Goal: Information Seeking & Learning: Learn about a topic

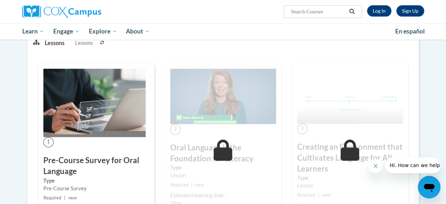
drag, startPoint x: 0, startPoint y: 0, endPoint x: 452, endPoint y: 52, distance: 454.6
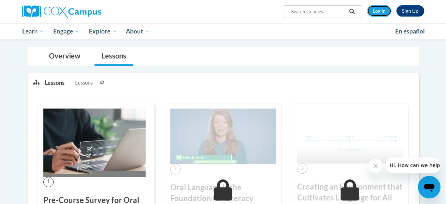
click at [381, 16] on link "Log In" at bounding box center [379, 10] width 24 height 11
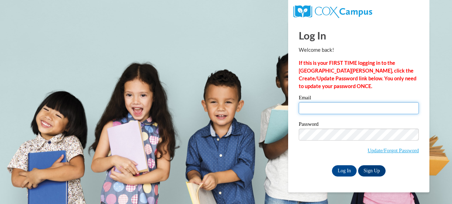
click at [322, 105] on input "Email" at bounding box center [358, 108] width 120 height 12
type input "micaiahjade@icloud.com"
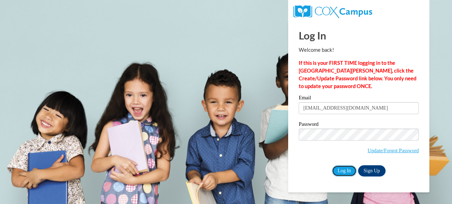
click at [348, 165] on input "Log In" at bounding box center [344, 170] width 25 height 11
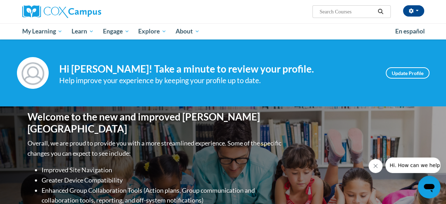
click at [281, 108] on div "Welcome to the new and improved Cox Campus Overall, we are proud to provide you…" at bounding box center [223, 177] width 413 height 141
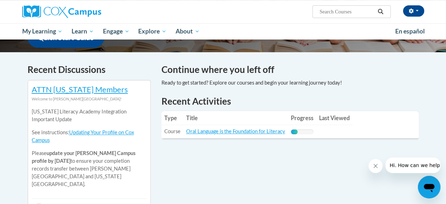
scroll to position [195, 0]
click at [272, 132] on link "Oral Language is the Foundation for Literacy" at bounding box center [235, 131] width 99 height 6
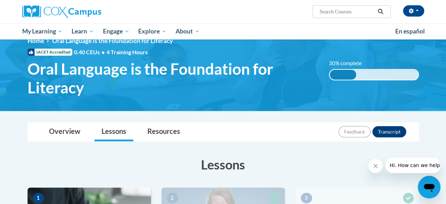
scroll to position [8, 0]
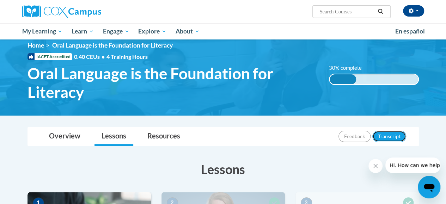
click at [397, 136] on button "Transcript" at bounding box center [390, 136] width 34 height 11
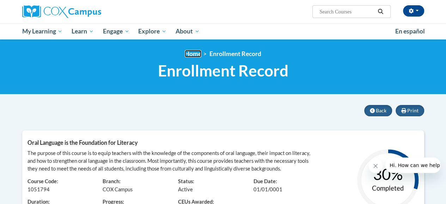
click at [193, 54] on link "Home" at bounding box center [193, 53] width 17 height 7
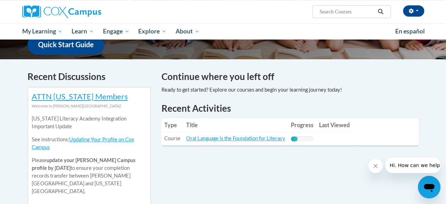
scroll to position [186, 0]
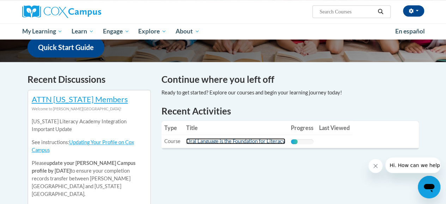
click at [277, 142] on link "Oral Language is the Foundation for Literacy" at bounding box center [235, 141] width 99 height 6
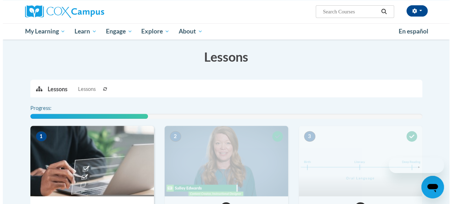
scroll to position [181, 0]
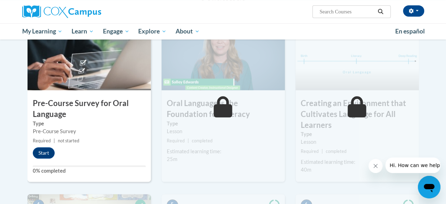
click at [51, 155] on button "Start" at bounding box center [44, 152] width 22 height 11
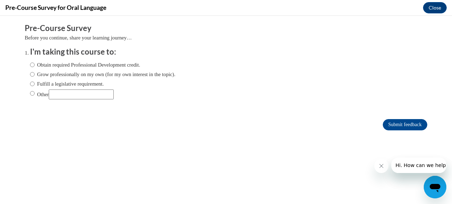
scroll to position [0, 0]
click at [124, 74] on label "Grow professionally on my own (for my own interest in the topic)." at bounding box center [102, 75] width 145 height 8
click at [35, 74] on input "Grow professionally on my own (for my own interest in the topic)." at bounding box center [32, 75] width 5 height 8
radio input "true"
click at [392, 126] on input "Submit feedback" at bounding box center [404, 124] width 44 height 11
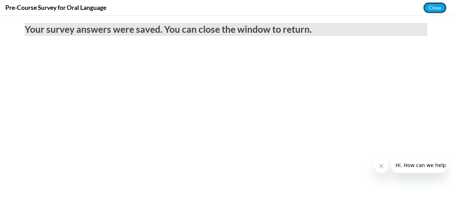
click at [442, 7] on button "Close" at bounding box center [435, 7] width 24 height 11
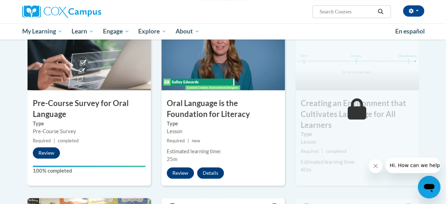
click at [186, 174] on button "Review" at bounding box center [180, 173] width 27 height 11
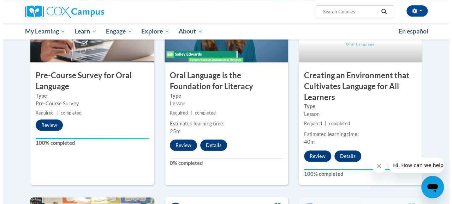
scroll to position [212, 0]
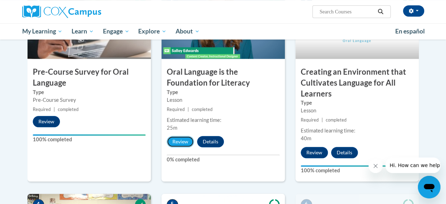
click at [176, 142] on button "Review" at bounding box center [180, 141] width 27 height 11
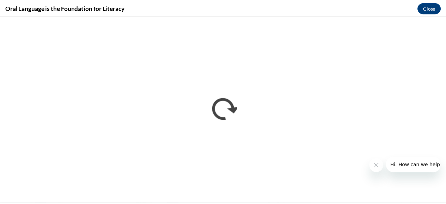
scroll to position [0, 0]
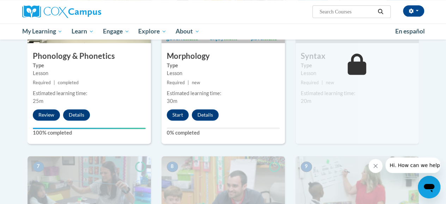
scroll to position [431, 0]
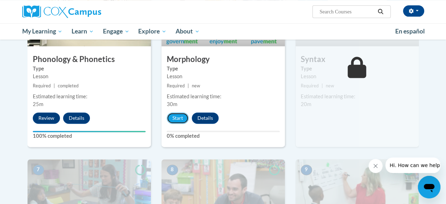
click at [181, 123] on button "Start" at bounding box center [178, 118] width 22 height 11
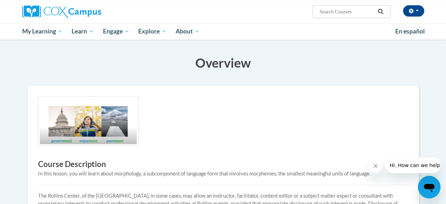
scroll to position [84, 0]
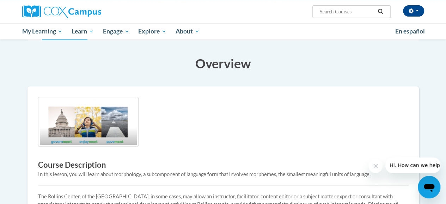
click at [107, 128] on img at bounding box center [88, 122] width 101 height 50
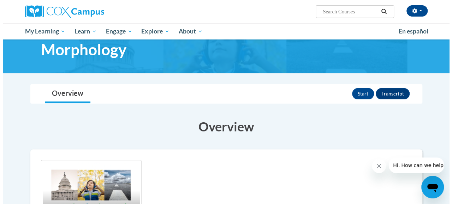
scroll to position [20, 0]
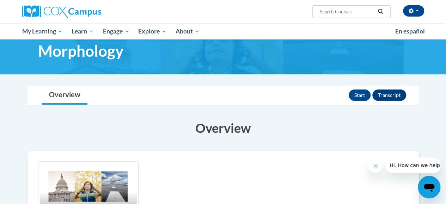
click at [357, 95] on button "Start" at bounding box center [360, 95] width 22 height 11
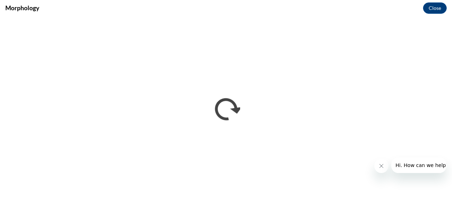
scroll to position [0, 0]
